Goal: Information Seeking & Learning: Learn about a topic

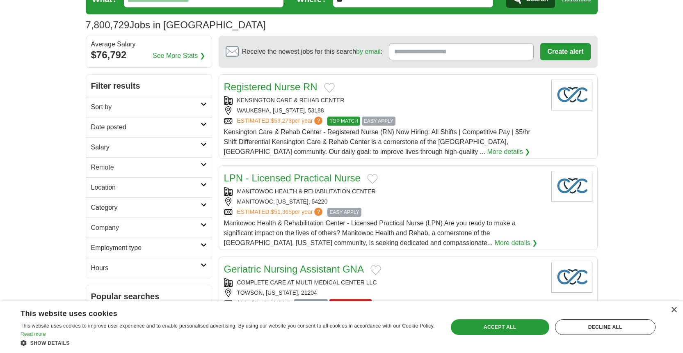
scroll to position [82, 0]
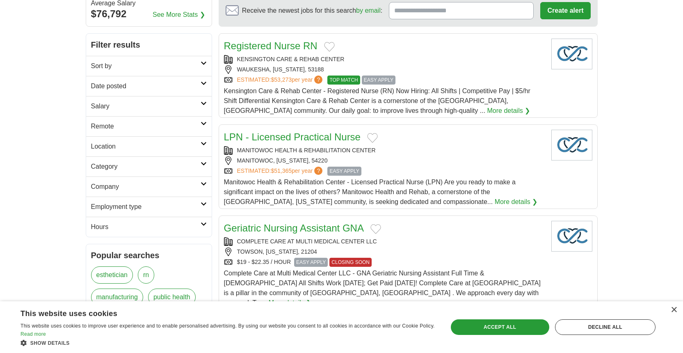
click at [204, 162] on icon at bounding box center [204, 164] width 6 height 4
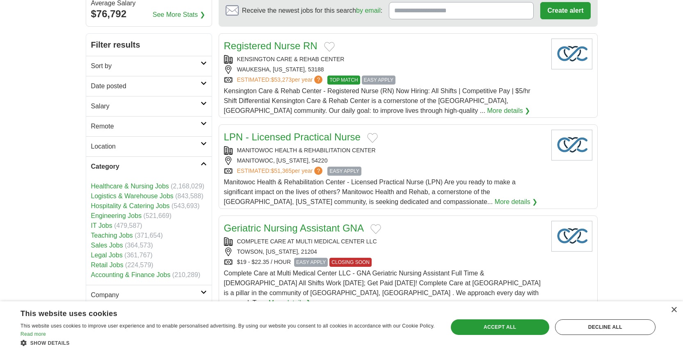
click at [130, 215] on link "Engineering Jobs" at bounding box center [116, 215] width 51 height 7
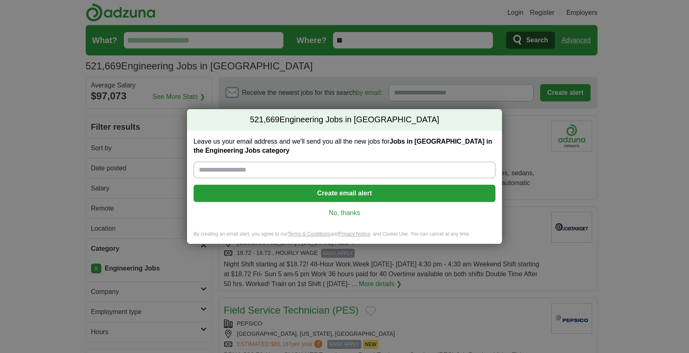
click at [338, 215] on link "No, thanks" at bounding box center [344, 212] width 289 height 9
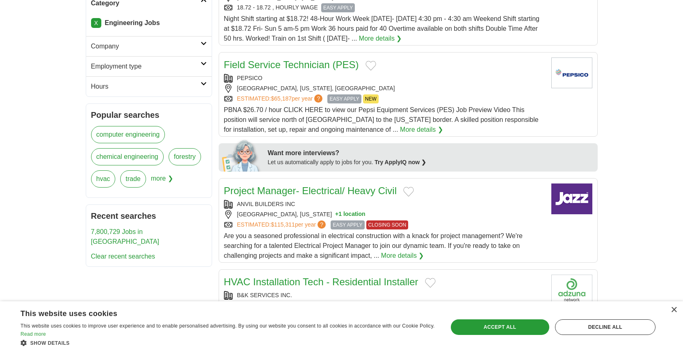
scroll to position [246, 0]
click at [168, 176] on span "more ❯" at bounding box center [162, 180] width 22 height 22
